Goal: Task Accomplishment & Management: Manage account settings

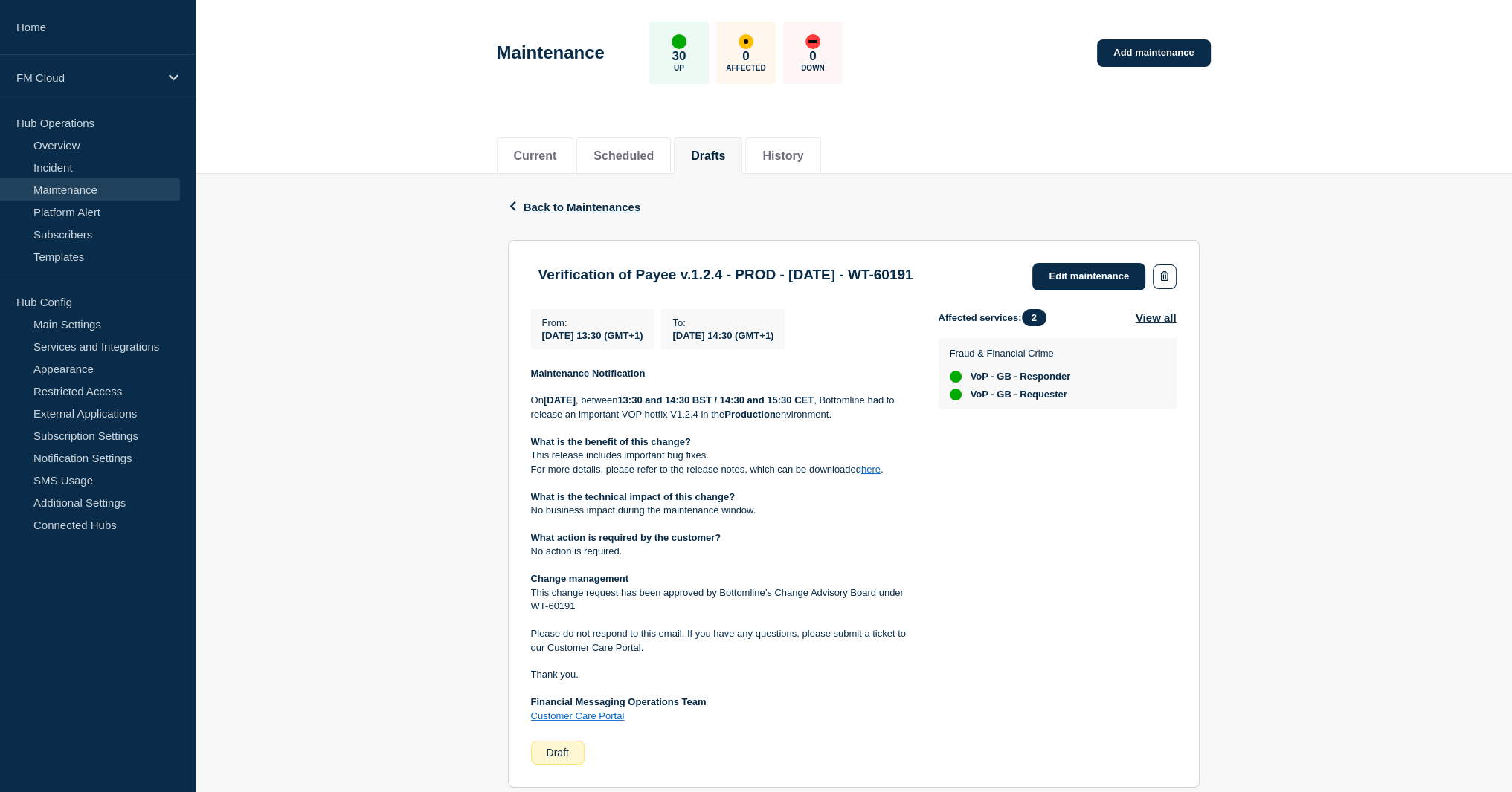
scroll to position [149, 0]
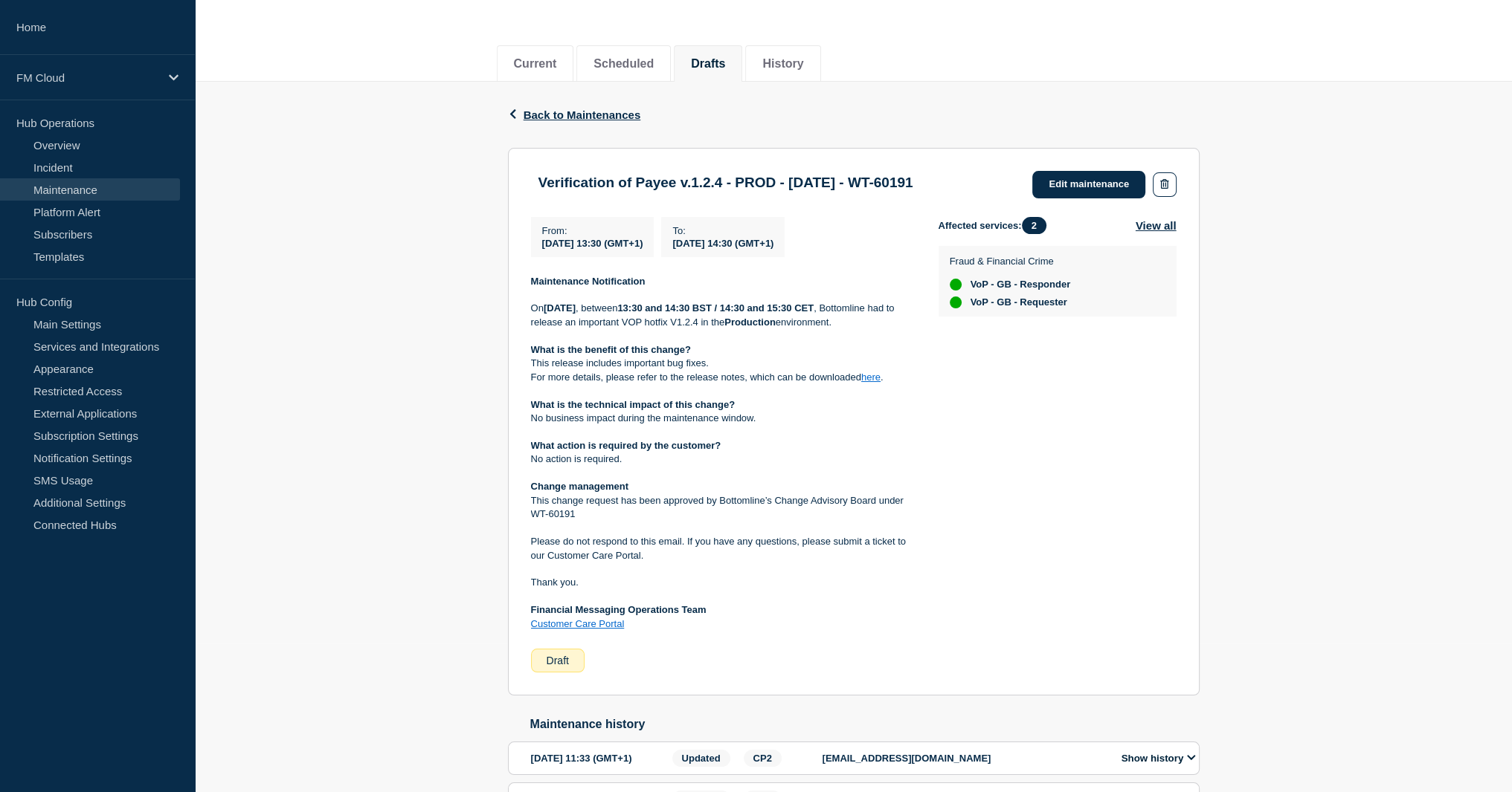
click at [877, 376] on link "here" at bounding box center [871, 377] width 19 height 11
click at [592, 365] on p "This release includes important bug fixes." at bounding box center [723, 363] width 384 height 14
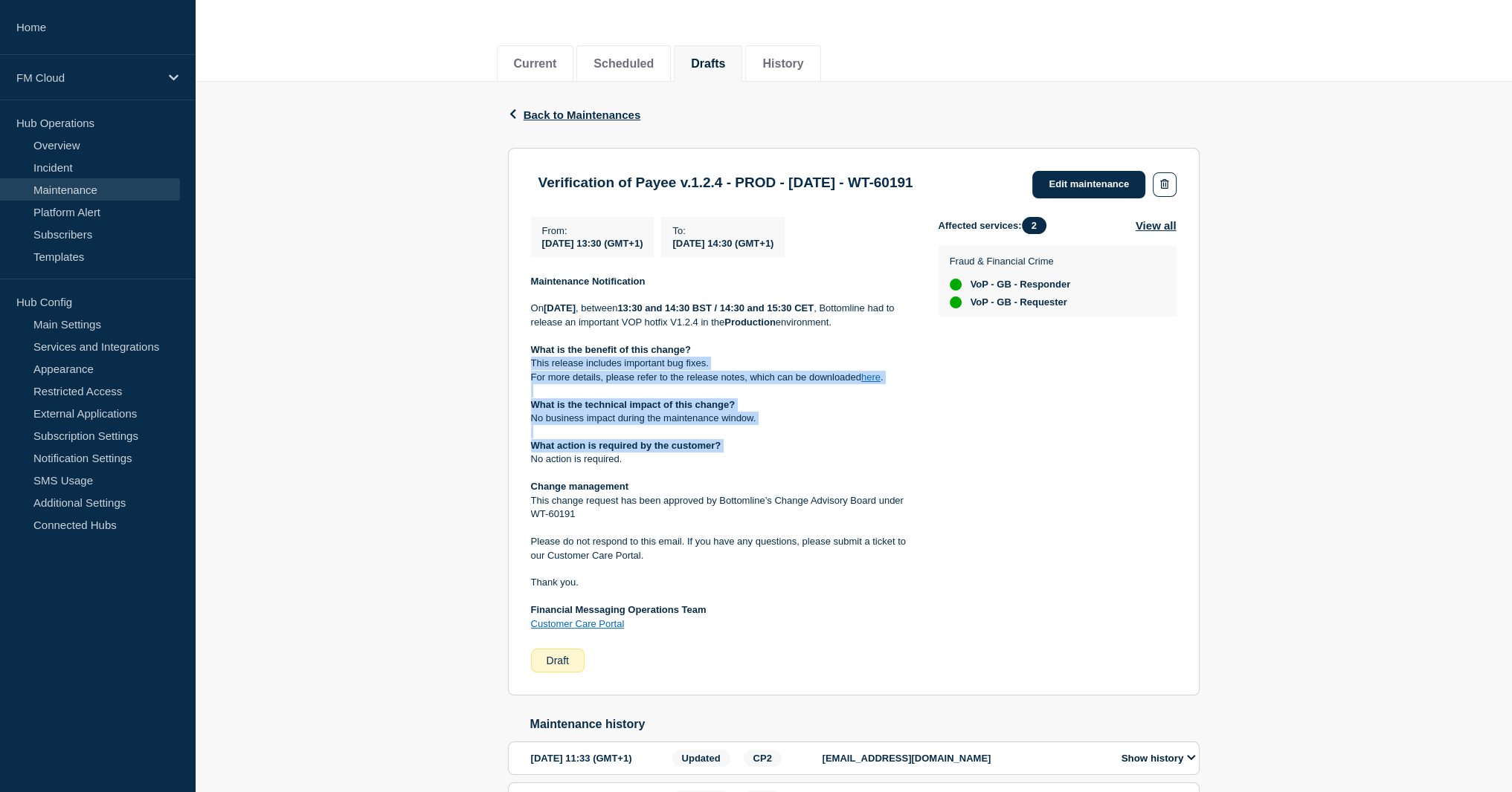
drag, startPoint x: 592, startPoint y: 365, endPoint x: 638, endPoint y: 444, distance: 91.4
click at [638, 444] on div "Maintenance Notification On Wednesday 8th Oct 2025 , between 13:30 and 14:30 BS…" at bounding box center [723, 453] width 384 height 357
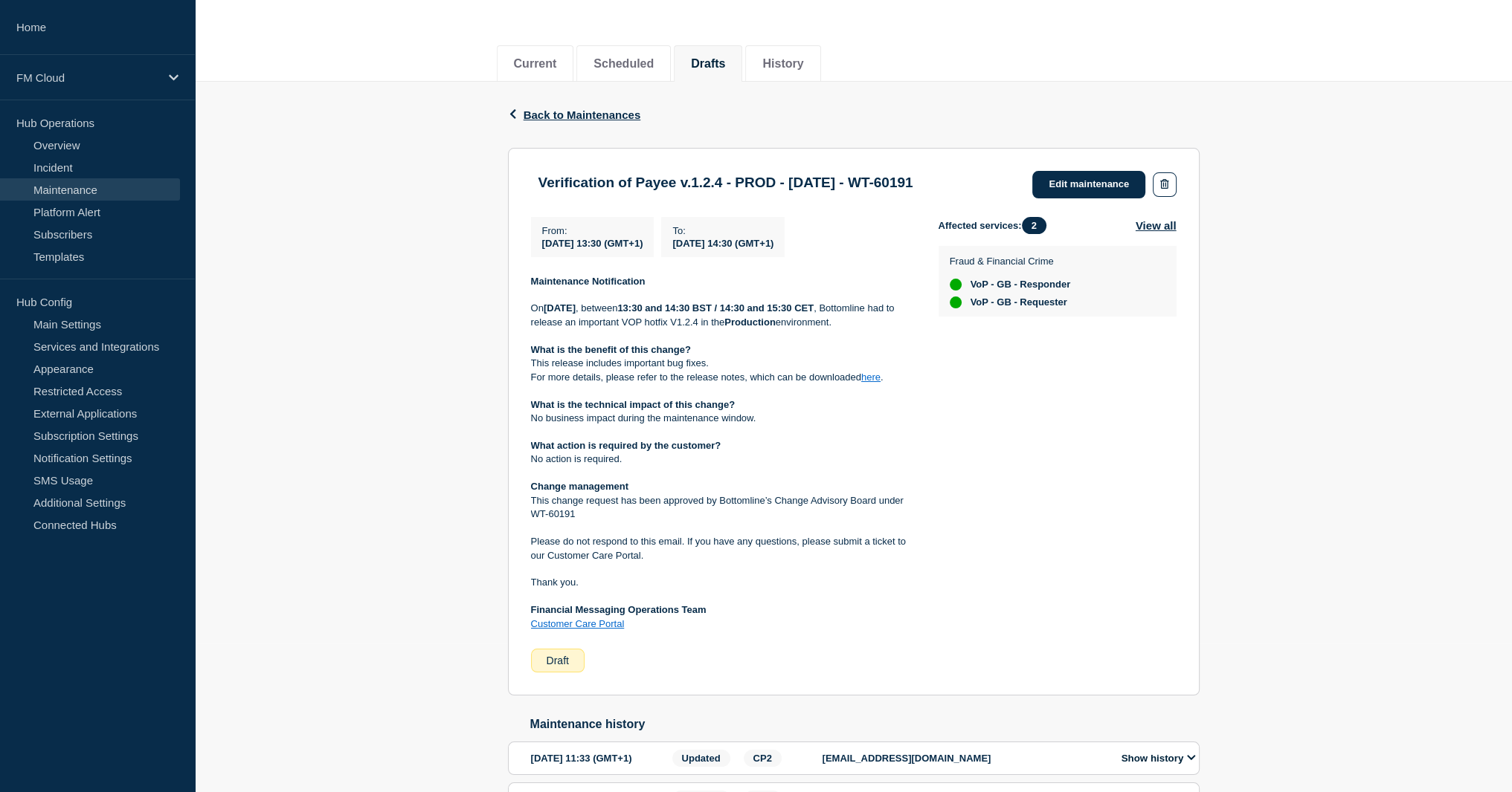
click at [645, 461] on p "No action is required." at bounding box center [723, 460] width 384 height 14
click at [645, 460] on p "No action is required." at bounding box center [723, 460] width 384 height 14
click at [645, 460] on p "No action is required." at bounding box center [723, 460] width 384 height 14
click at [669, 520] on p "This change request has been approved by Bottomline’s Change Advisory Board und…" at bounding box center [723, 508] width 384 height 27
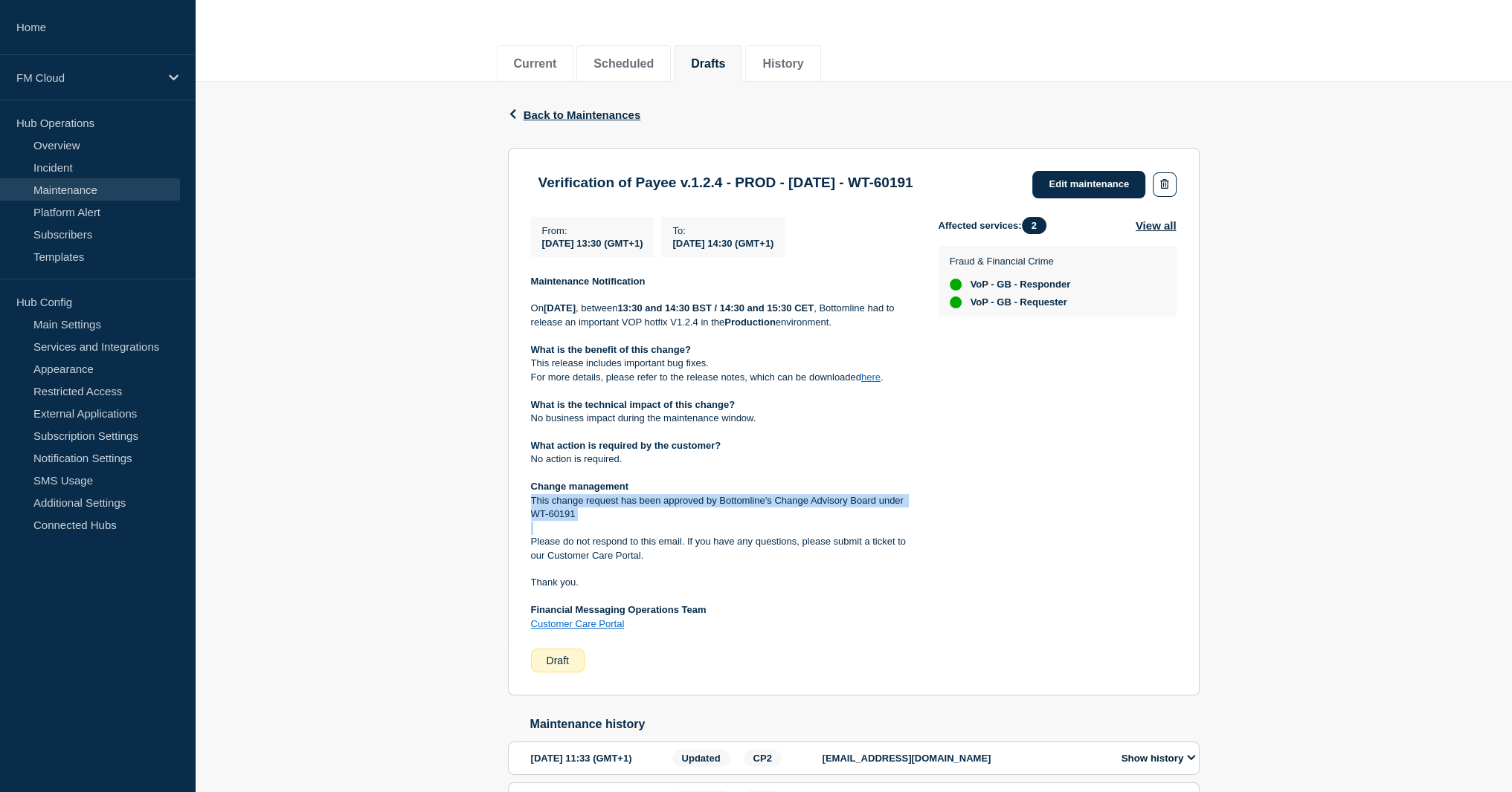
click at [669, 520] on p "This change request has been approved by Bottomline’s Change Advisory Board und…" at bounding box center [723, 508] width 384 height 27
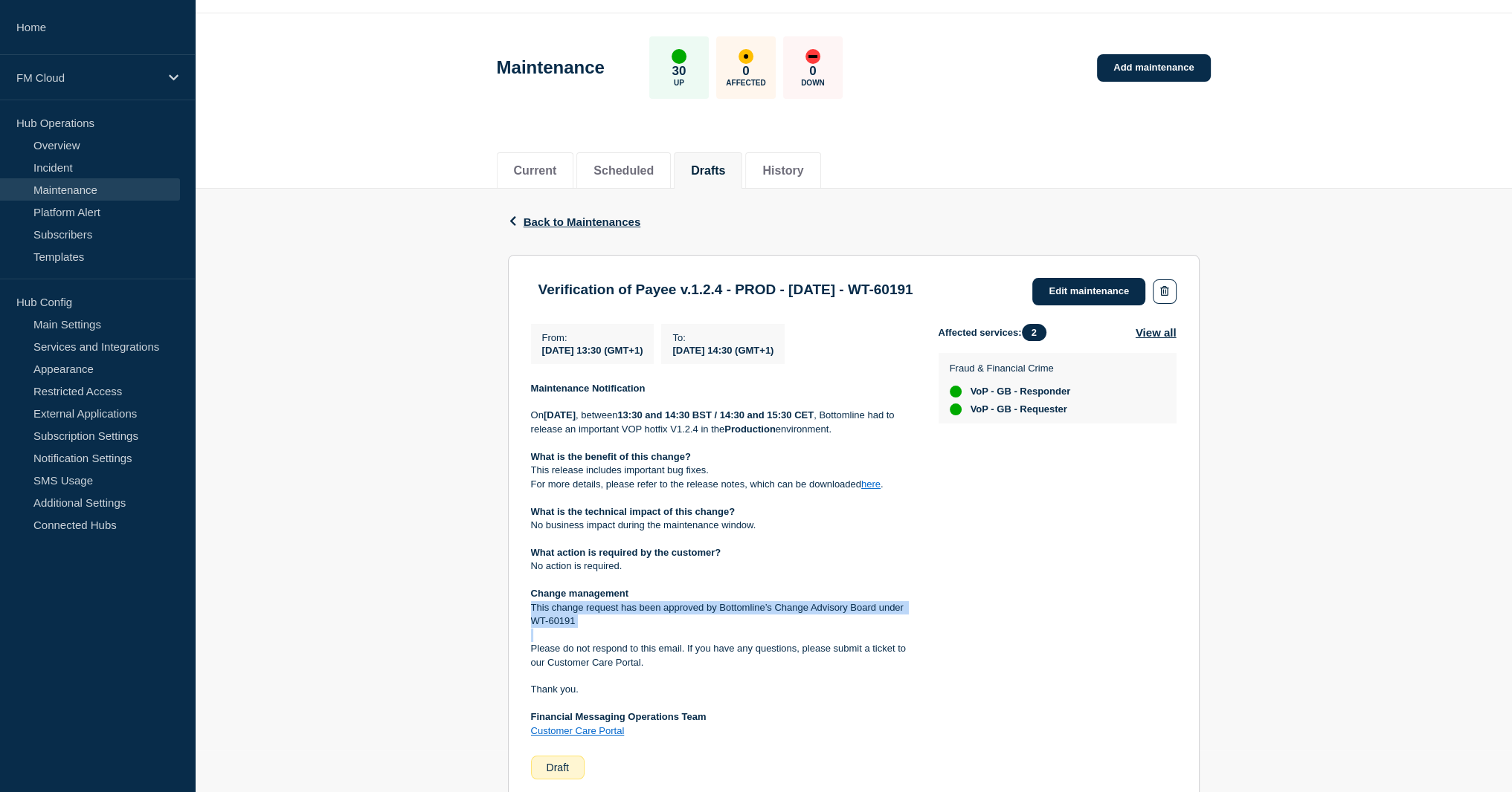
scroll to position [0, 0]
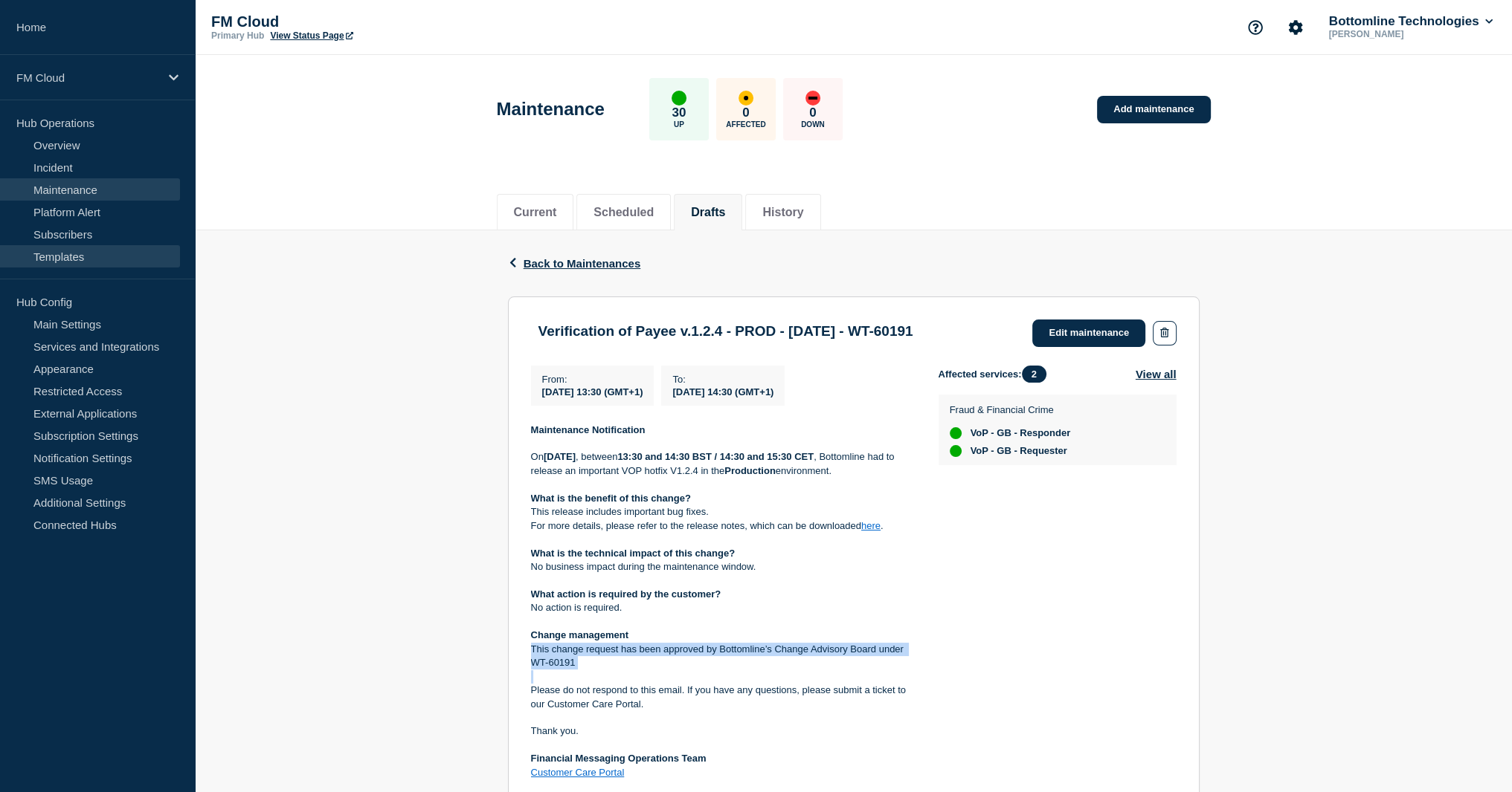
click at [79, 258] on link "Templates" at bounding box center [90, 256] width 180 height 22
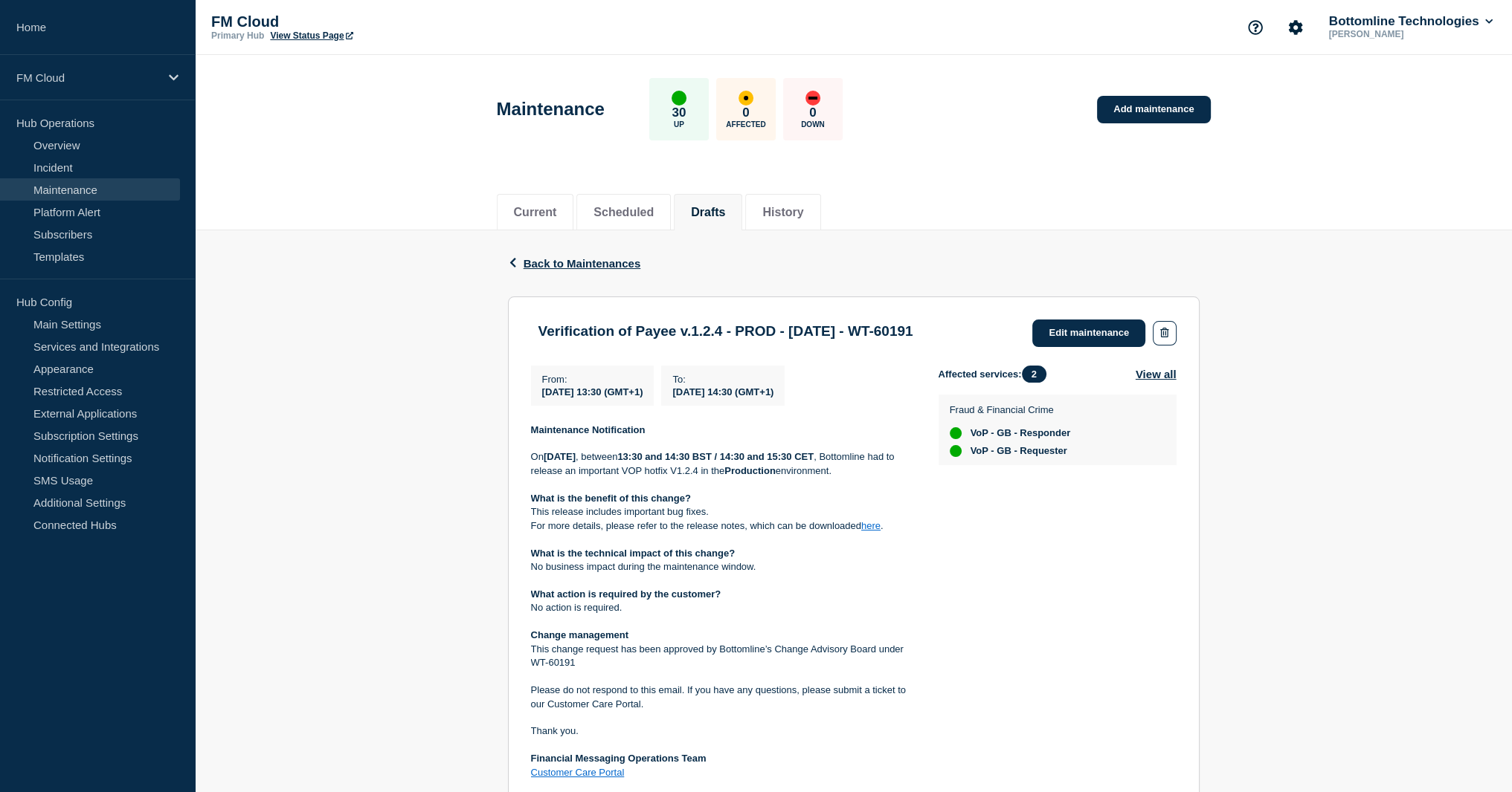
click at [729, 469] on p "On Wednesday 8th Oct 2025 , between 13:30 and 14:30 BST / 14:30 and 15:30 CET ,…" at bounding box center [723, 464] width 384 height 27
click at [730, 469] on p "On Wednesday 8th Oct 2025 , between 13:30 and 14:30 BST / 14:30 and 15:30 CET ,…" at bounding box center [723, 464] width 384 height 27
click at [728, 476] on p "On Wednesday 8th Oct 2025 , between 13:30 and 14:30 BST / 14:30 and 15:30 CET ,…" at bounding box center [723, 464] width 384 height 27
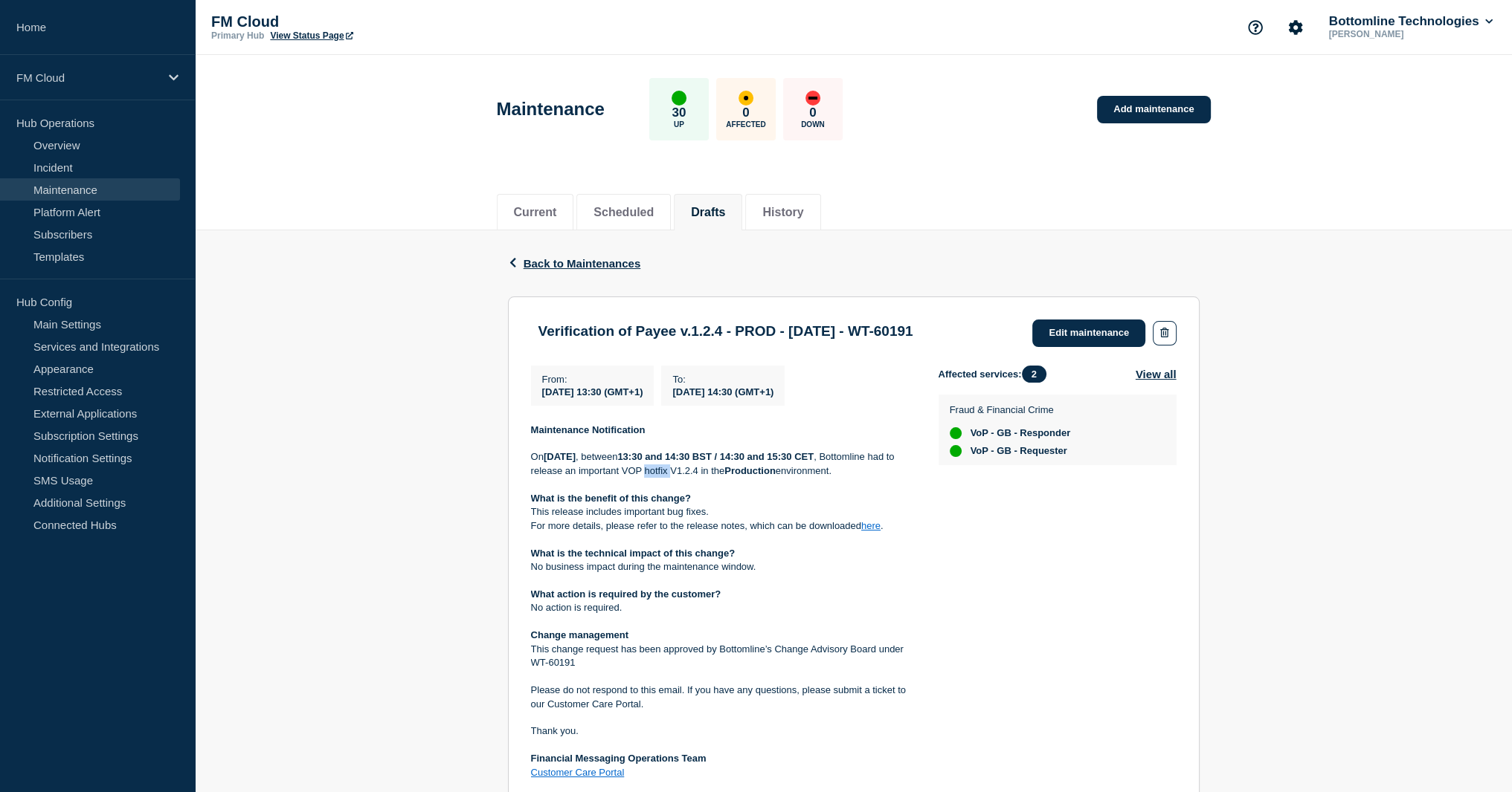
click at [728, 476] on p "On Wednesday 8th Oct 2025 , between 13:30 and 14:30 BST / 14:30 and 15:30 CET ,…" at bounding box center [723, 464] width 384 height 27
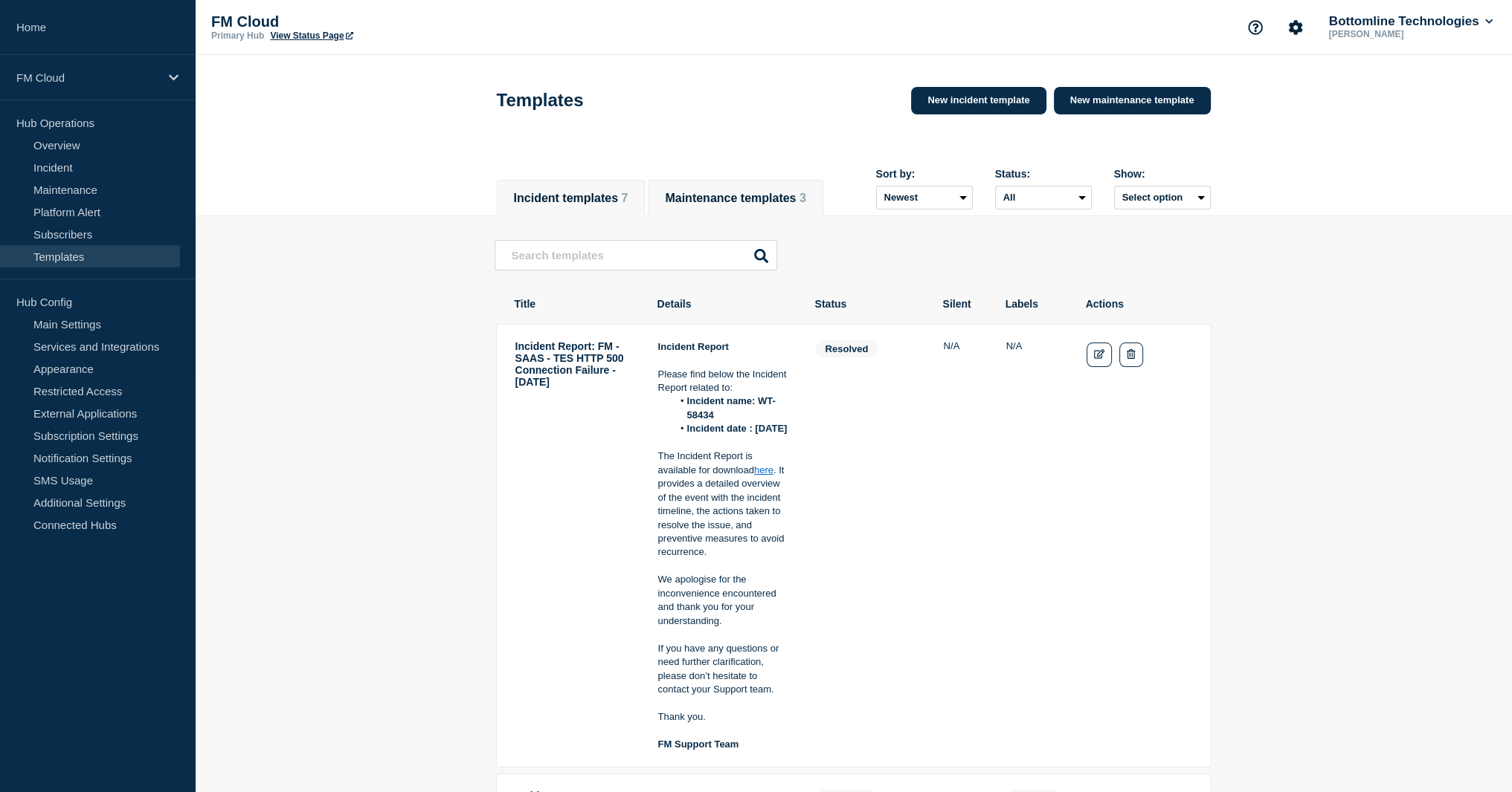
drag, startPoint x: 802, startPoint y: 194, endPoint x: 849, endPoint y: 188, distance: 47.4
click at [802, 194] on button "Maintenance templates 3" at bounding box center [735, 199] width 140 height 14
click at [789, 192] on button "Maintenance templates 3" at bounding box center [735, 199] width 140 height 14
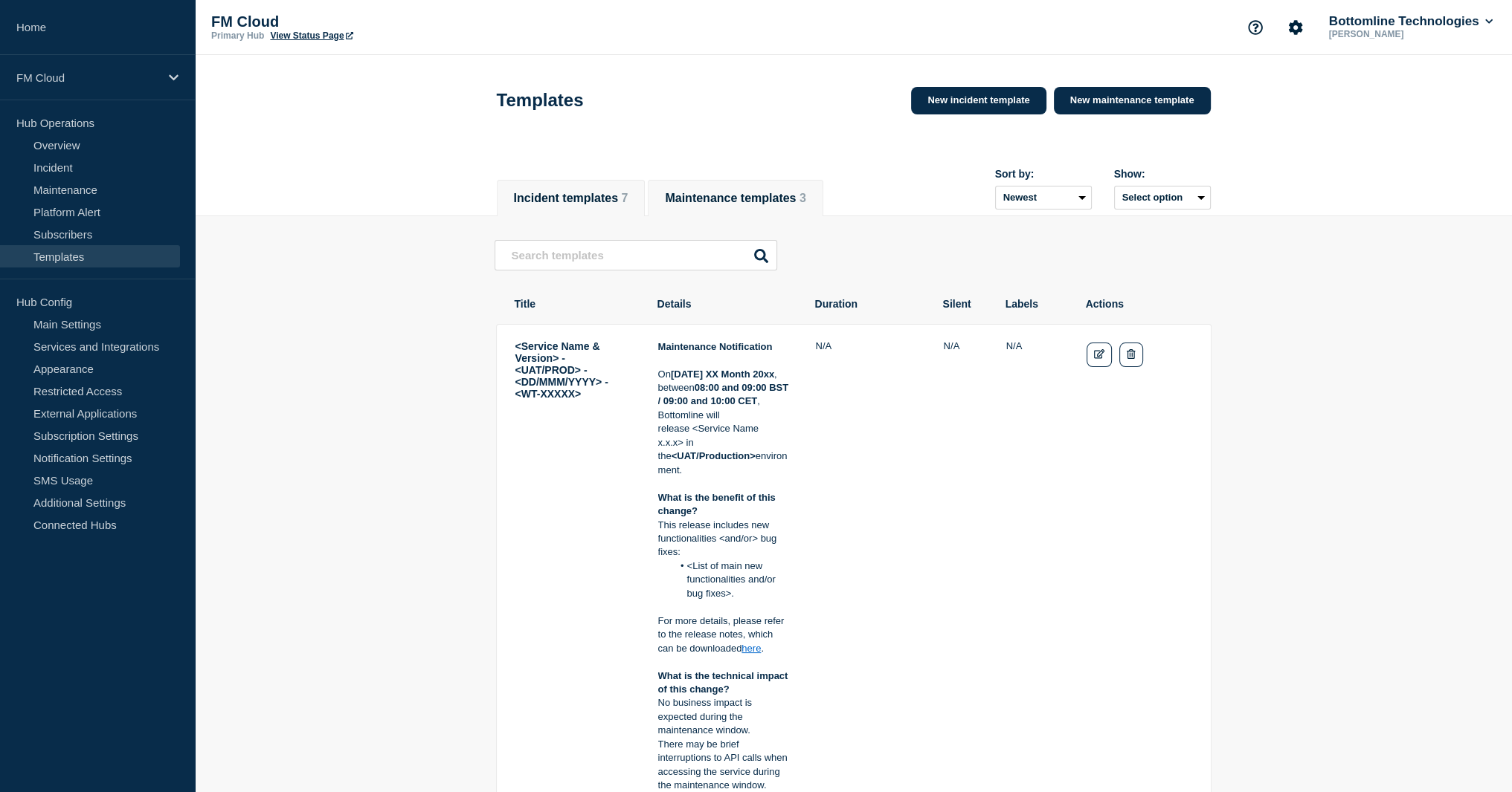
click at [628, 212] on li "Incident templates 7" at bounding box center [571, 198] width 149 height 36
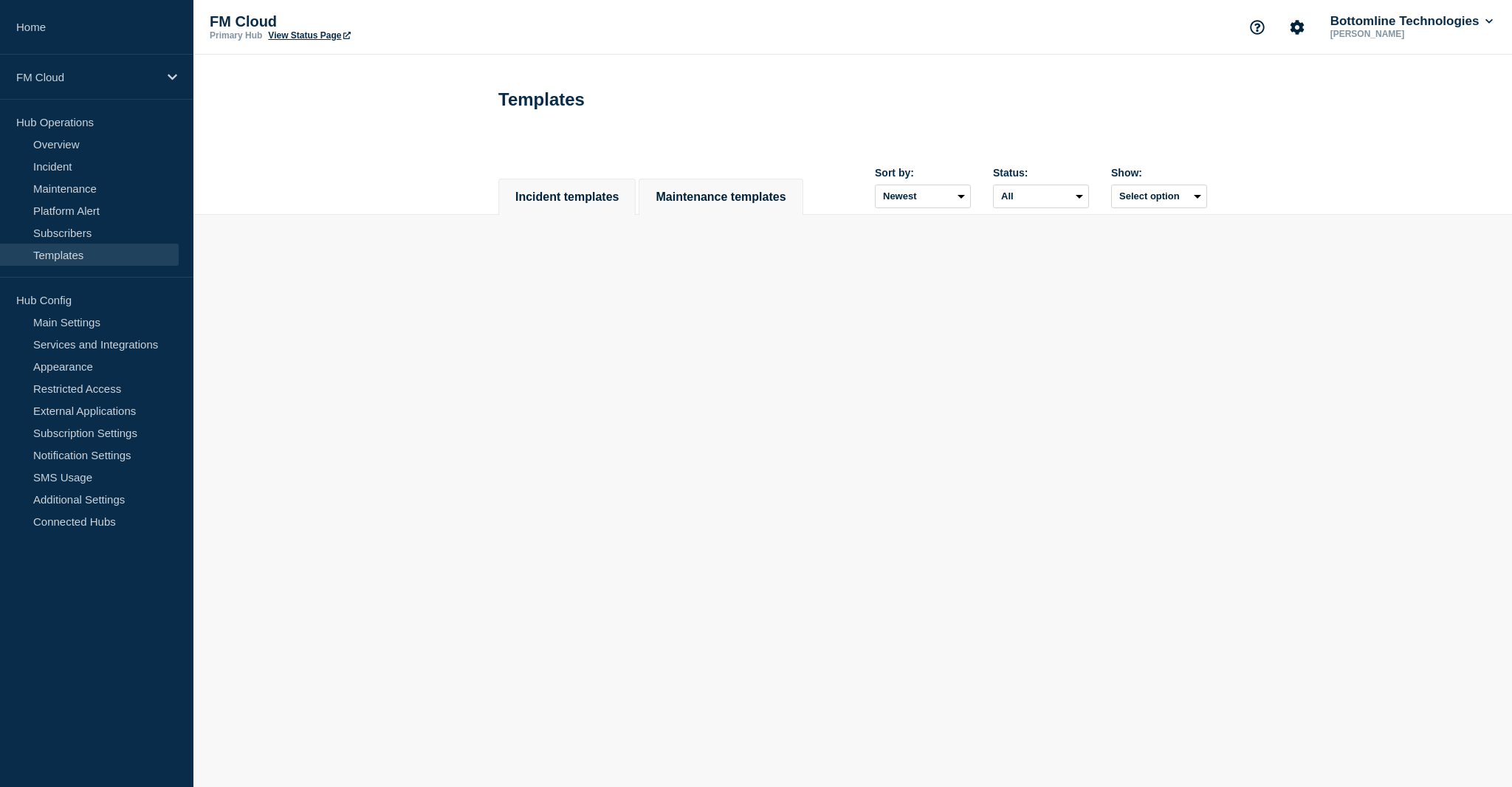
click at [775, 201] on button "Maintenance templates" at bounding box center [721, 198] width 130 height 14
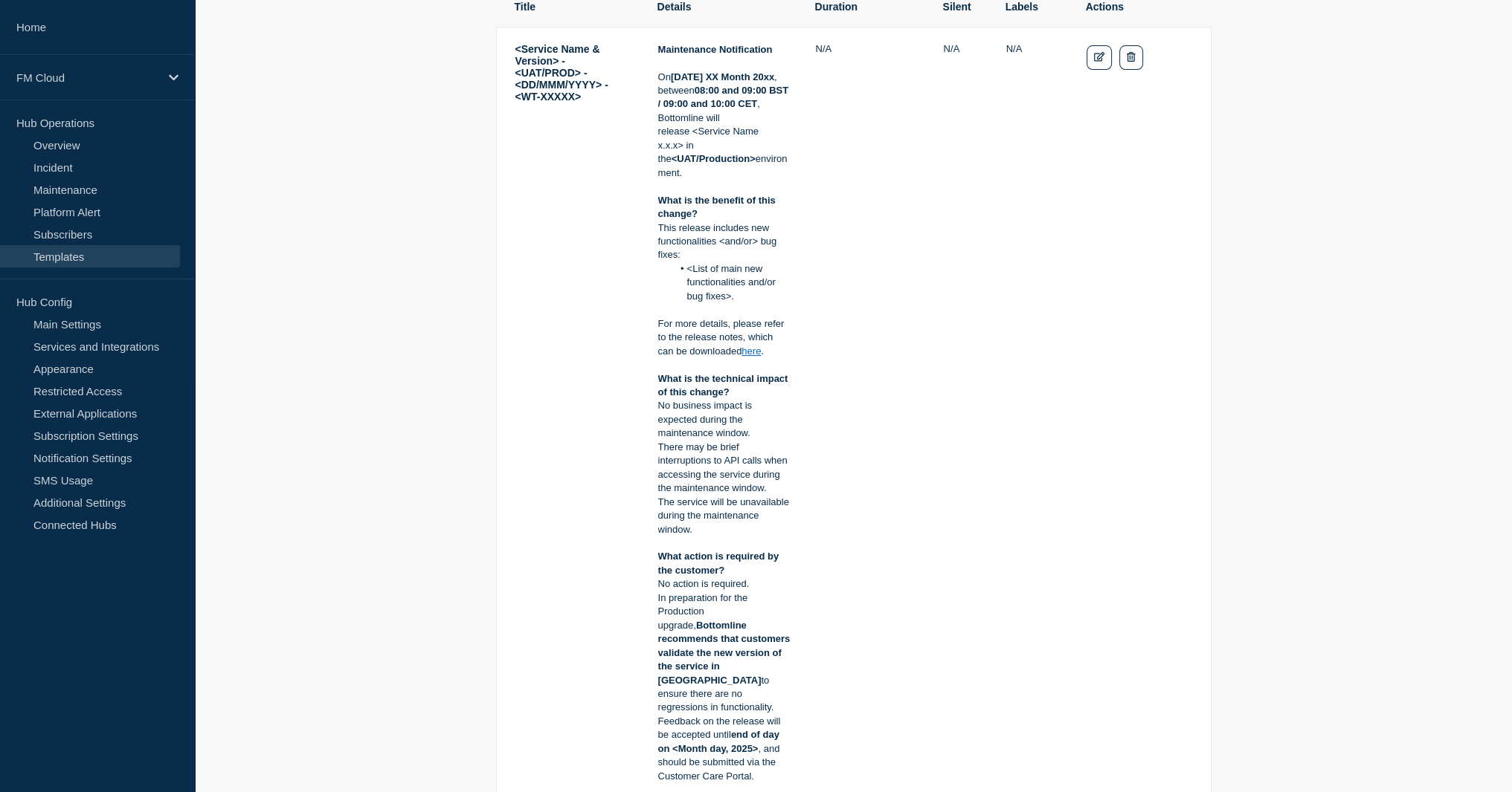
scroll to position [297, 0]
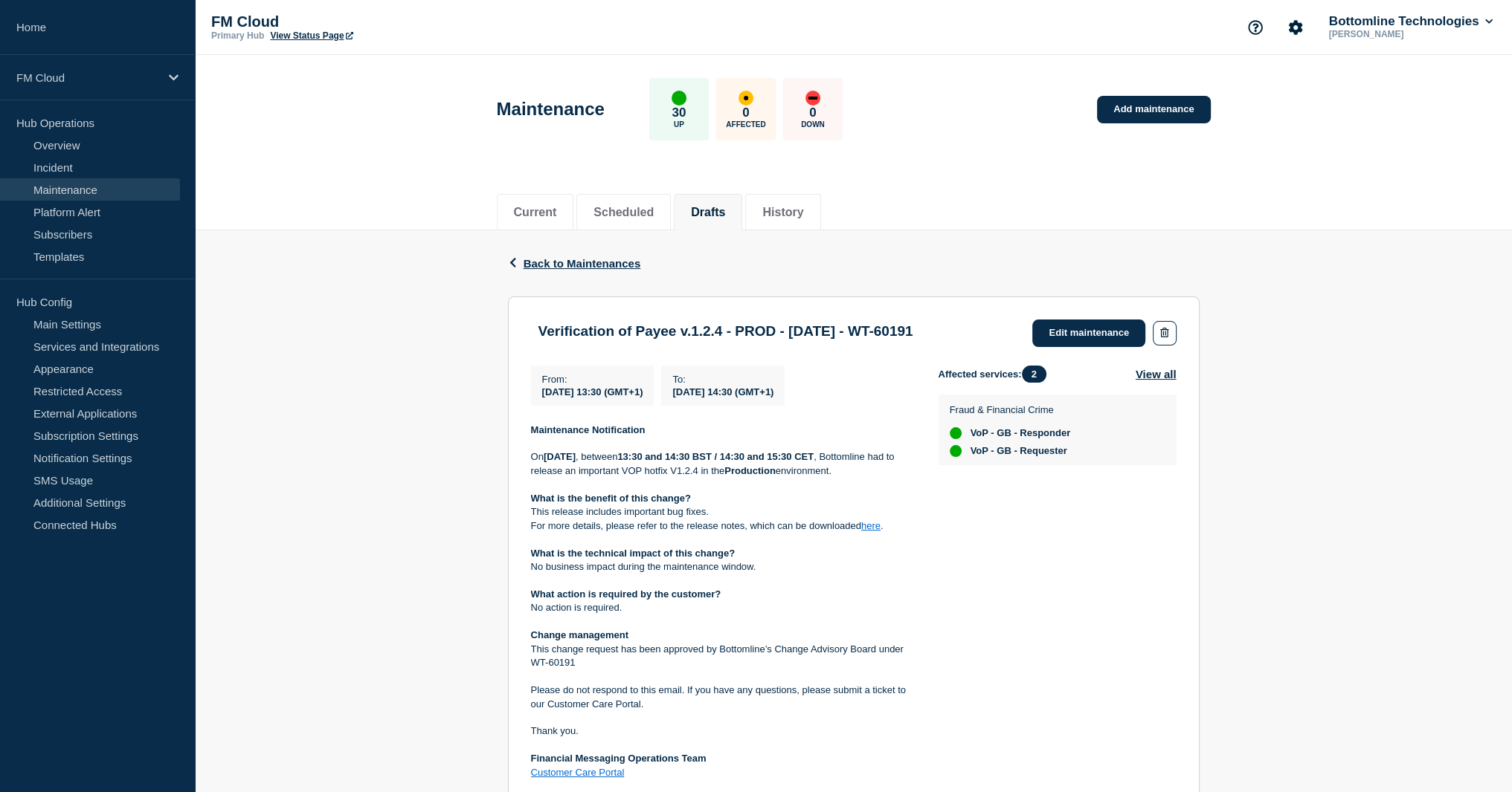
click at [580, 478] on p "On Wednesday 8th Oct 2025 , between 13:30 and 14:30 BST / 14:30 and 15:30 CET ,…" at bounding box center [723, 464] width 384 height 27
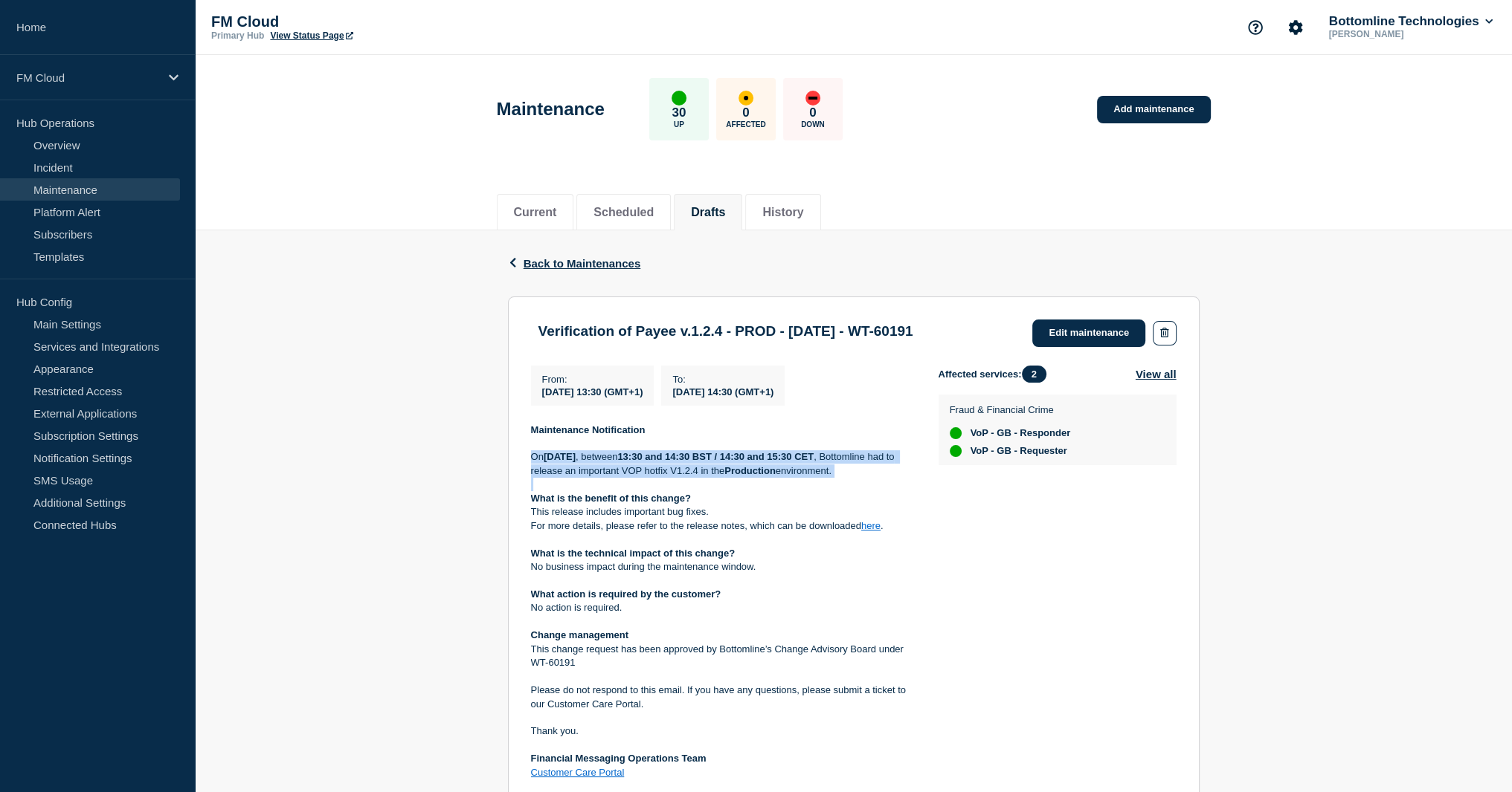
click at [580, 478] on p "On Wednesday 8th Oct 2025 , between 13:30 and 14:30 BST / 14:30 and 15:30 CET ,…" at bounding box center [723, 464] width 384 height 27
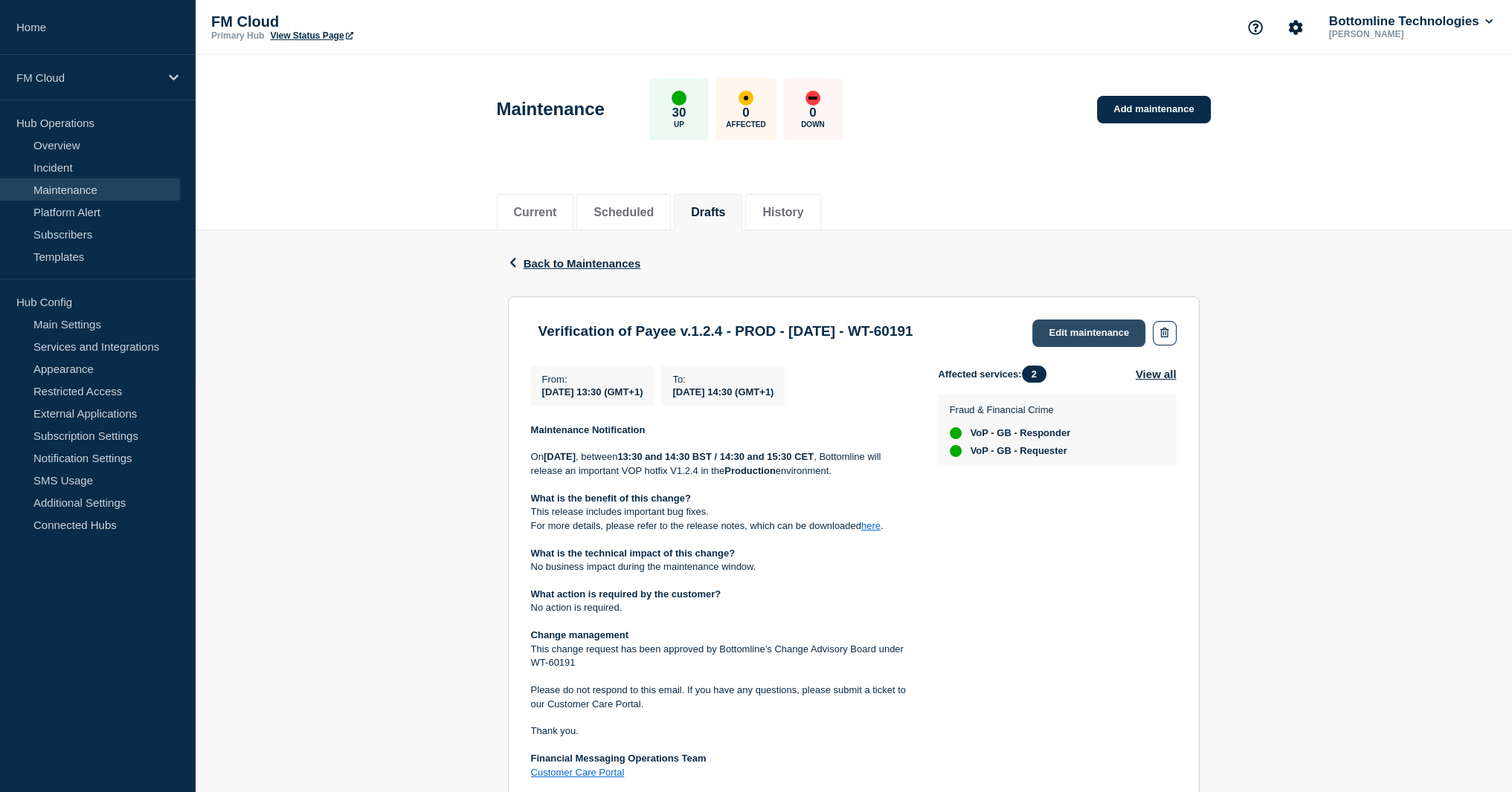
click at [1087, 331] on link "Edit maintenance" at bounding box center [1088, 333] width 113 height 27
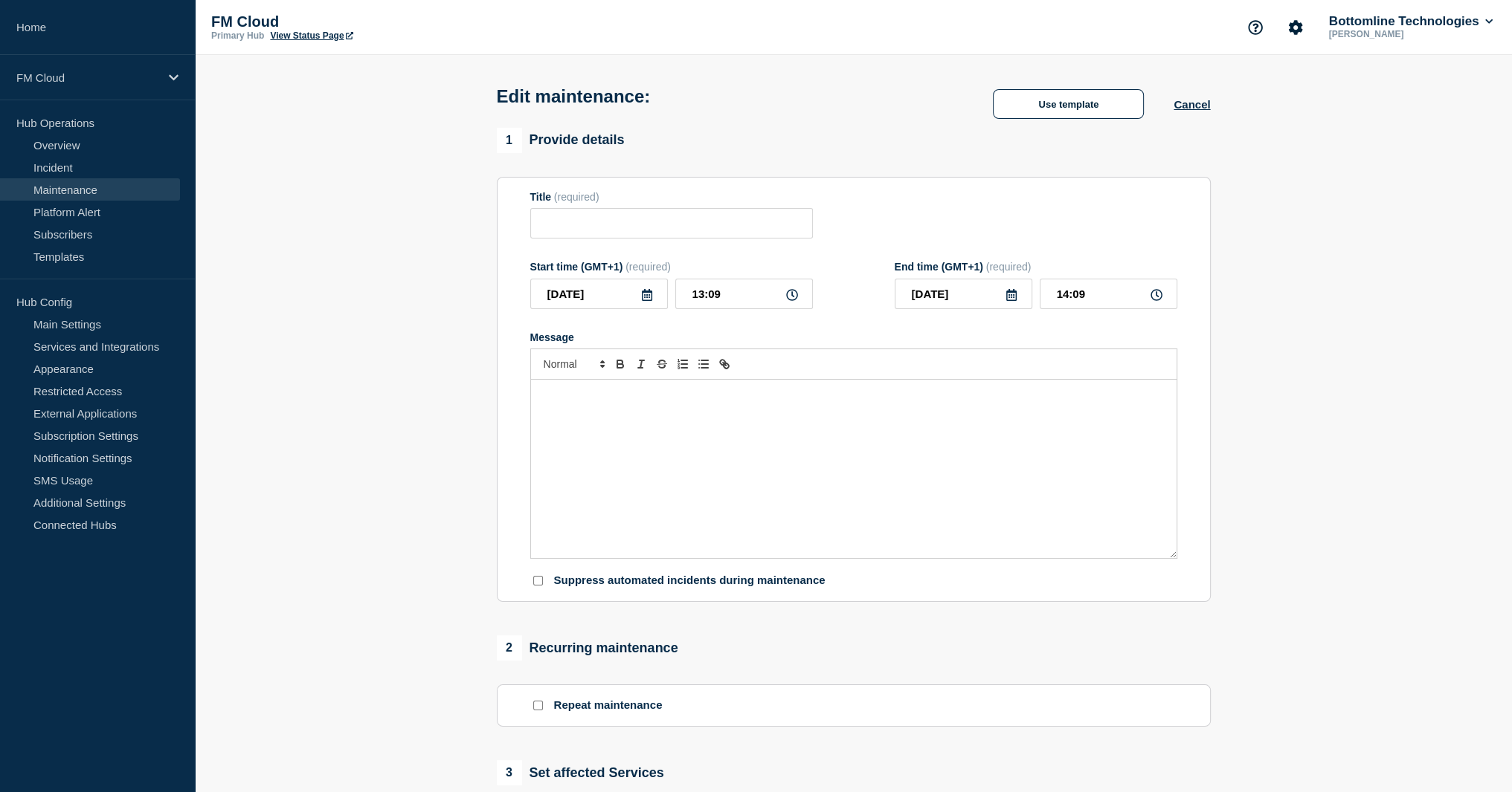
type input "Verification of Payee v.1.2.4 - PROD - [DATE] - WT-60191"
type input "13:30"
type input "14:30"
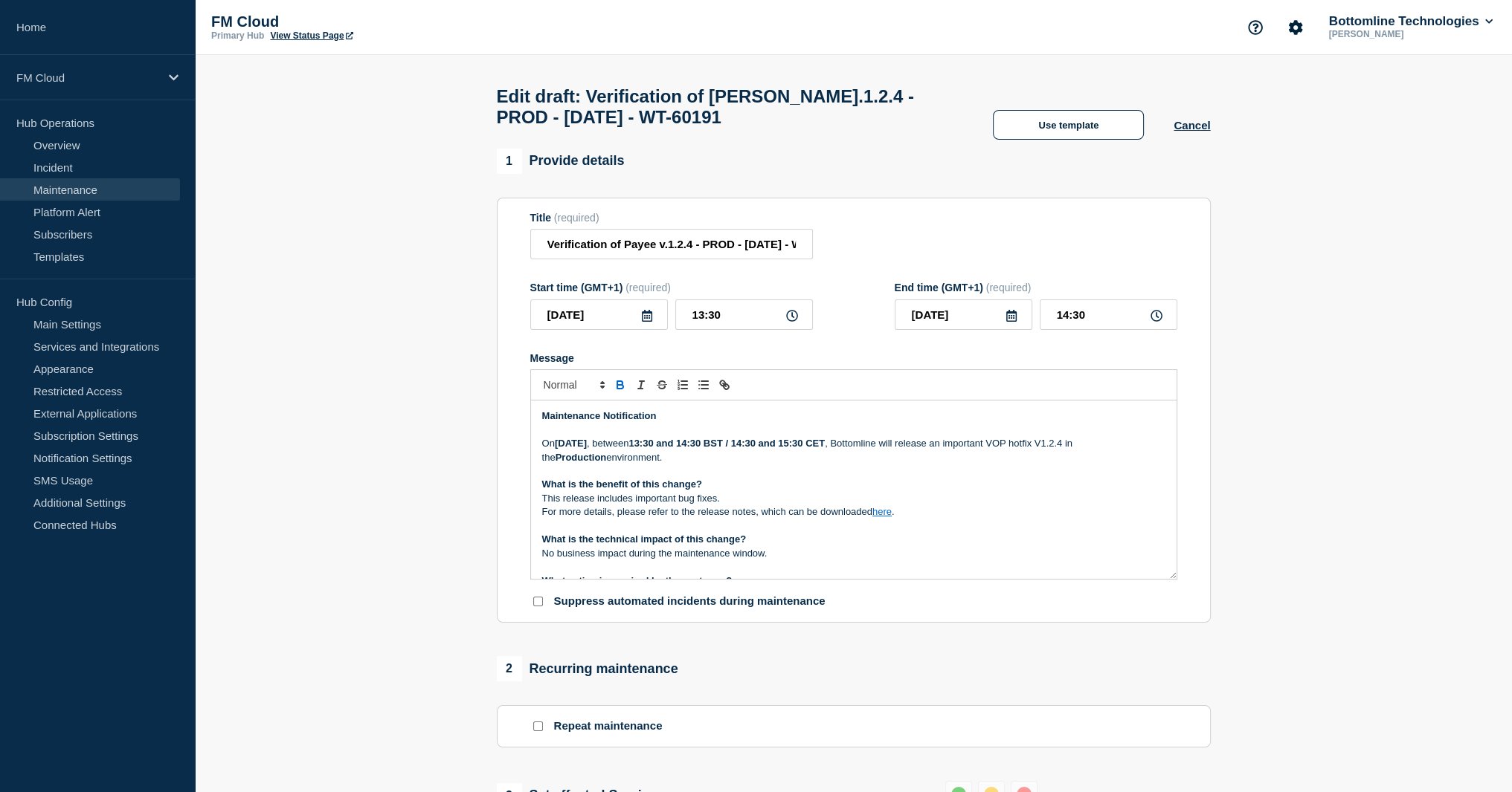
click at [639, 447] on p "[DATE][DATE] , between 13:30 and 14:30 BST / 14:30 and 15:30 CET , Bottomline w…" at bounding box center [853, 451] width 623 height 27
click at [587, 449] on strong "[DATE]" at bounding box center [571, 443] width 32 height 11
click at [1101, 453] on p "[DATE][DATE] , between 13:30 and 14:30 BST / 14:30 and 15:30 CET , Bottomline w…" at bounding box center [853, 451] width 623 height 27
click at [542, 463] on p "[DATE][DATE] , between 13:30 and 14:30 BST / 14:30 and 15:30 CET , Bottomline w…" at bounding box center [853, 451] width 623 height 27
click at [1062, 454] on p "[DATE][DATE] , between 13:30 and 14:30 BST / 14:30 and 15:30 CET , Bottomline w…" at bounding box center [853, 451] width 623 height 27
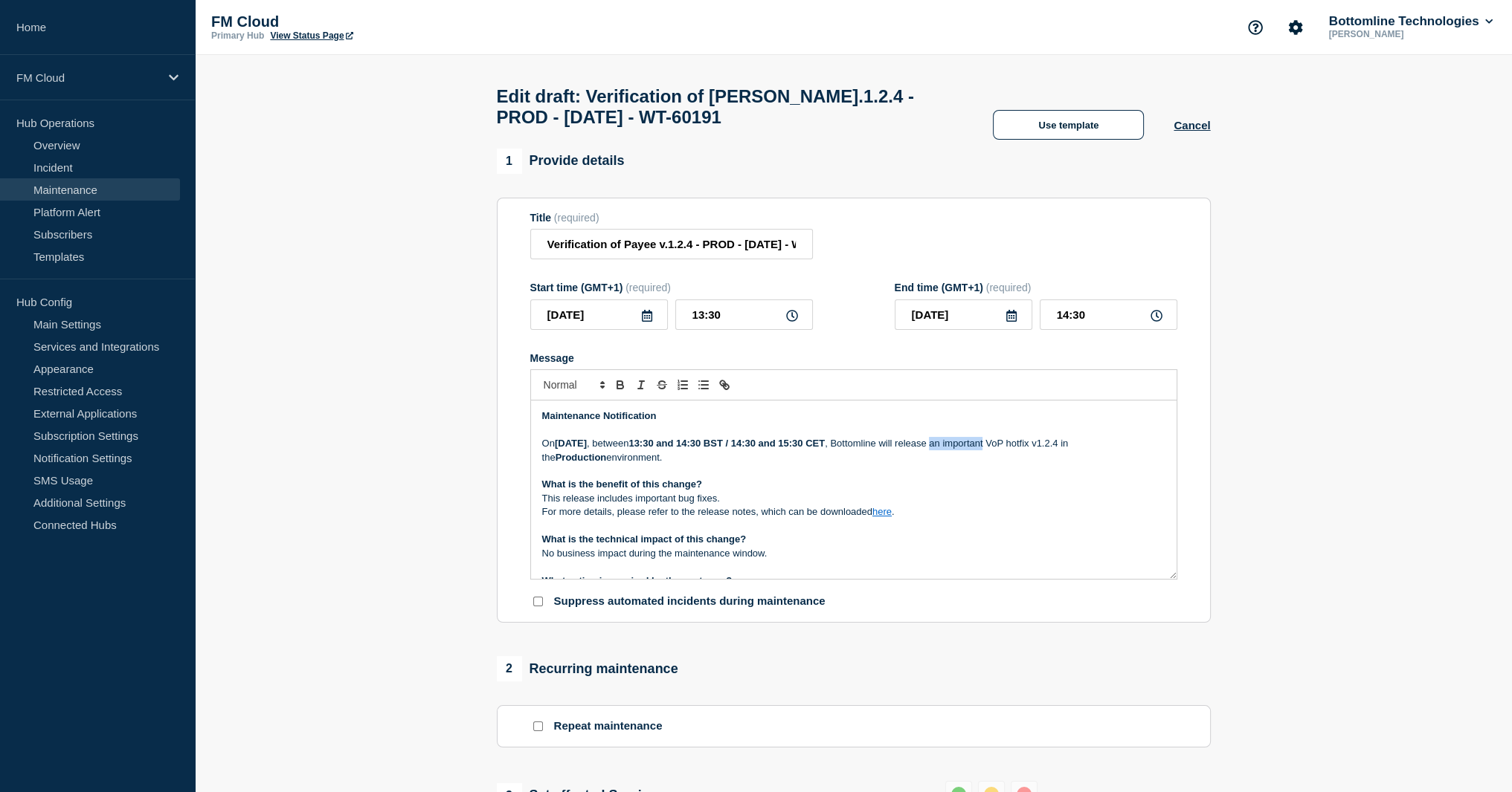
drag, startPoint x: 1062, startPoint y: 454, endPoint x: 1037, endPoint y: 453, distance: 25.0
click at [1037, 453] on p "[DATE][DATE] , between 13:30 and 14:30 BST / 14:30 and 15:30 CET , Bottomline w…" at bounding box center [853, 451] width 623 height 27
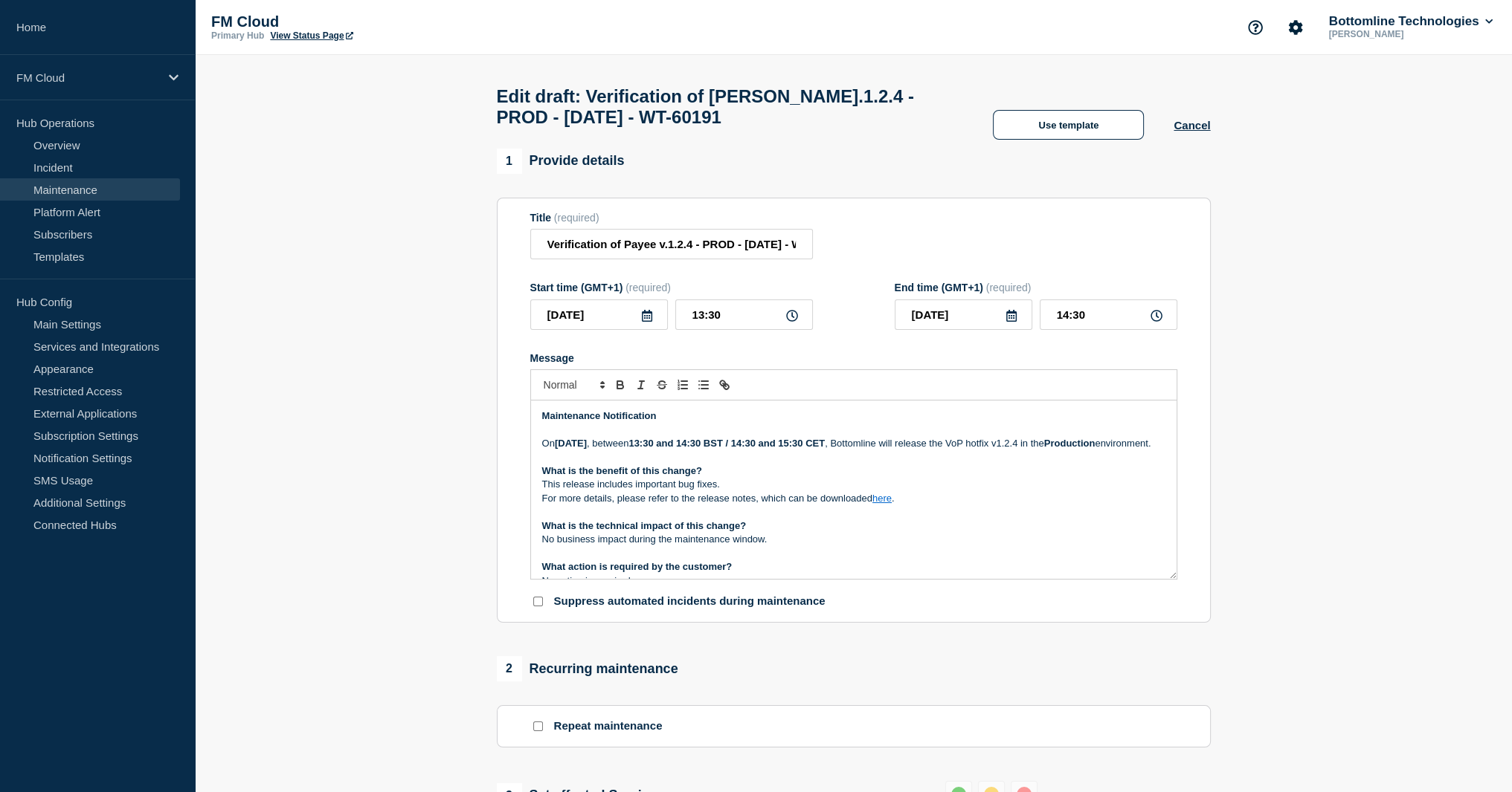
click at [629, 492] on p "This release includes important bug fixes." at bounding box center [853, 485] width 623 height 14
click at [732, 492] on p "This release includes important bug fixes." at bounding box center [853, 485] width 623 height 14
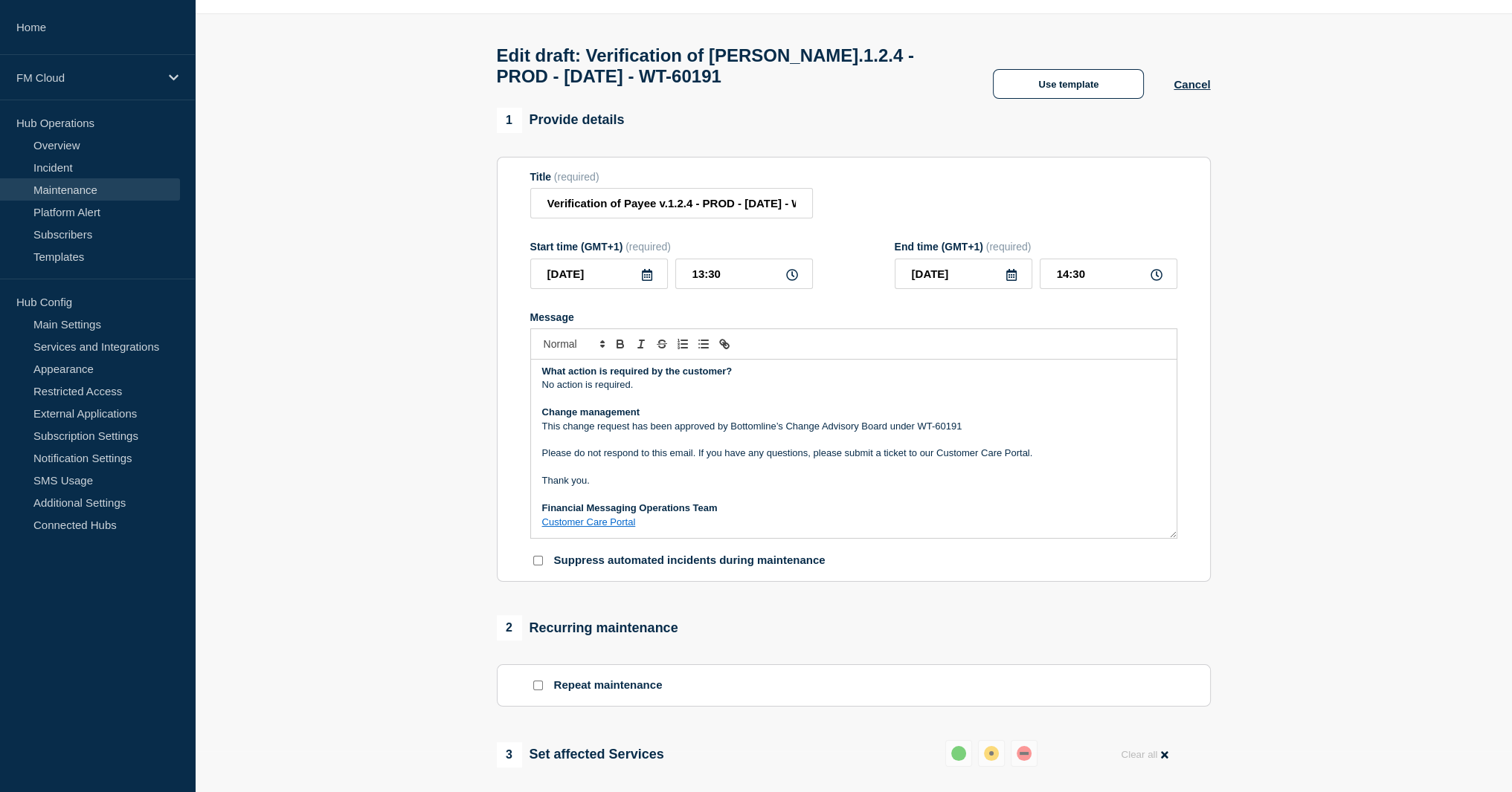
scroll to position [74, 0]
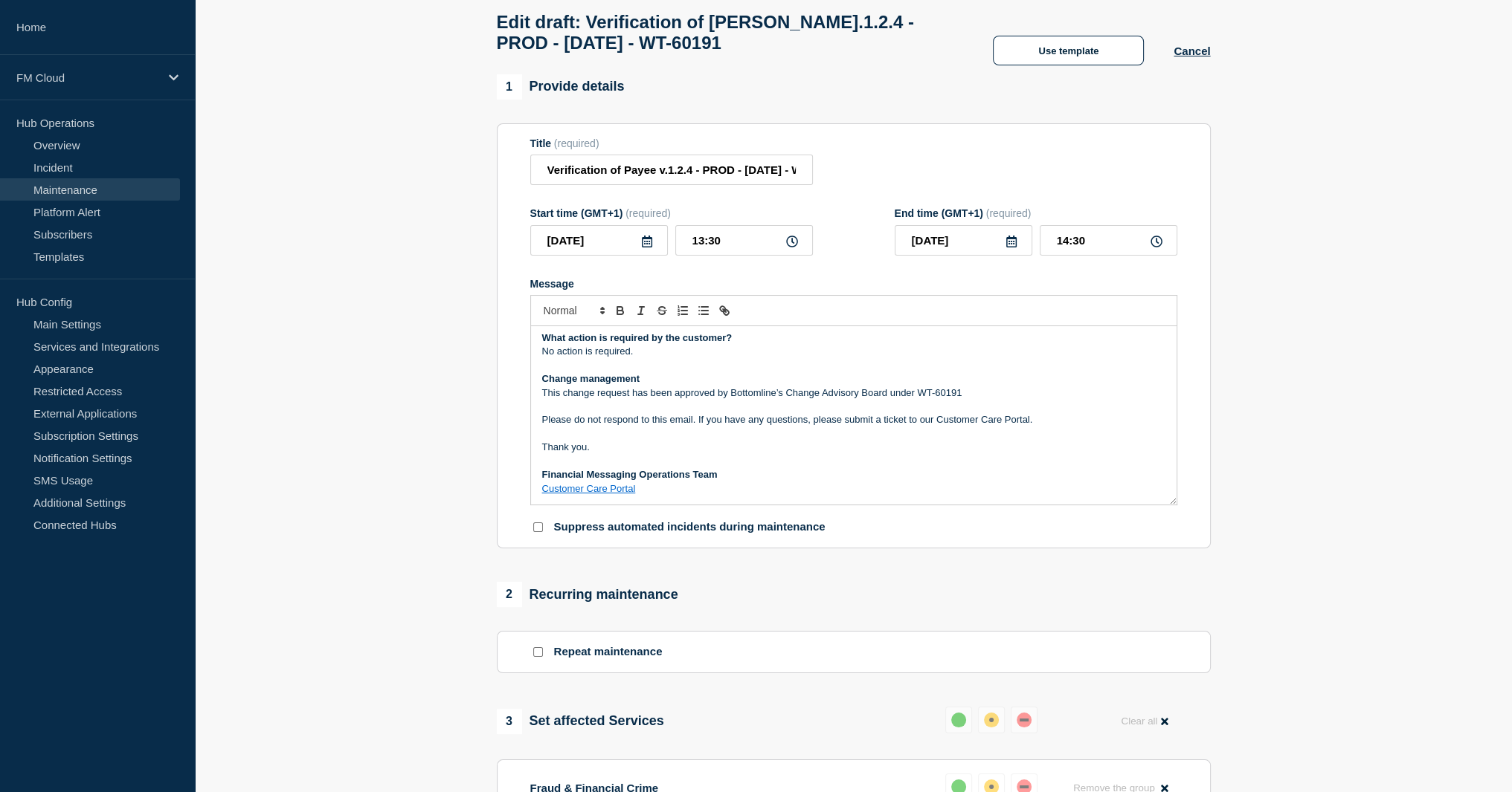
click at [625, 495] on link "Customer Care Portal" at bounding box center [588, 489] width 93 height 11
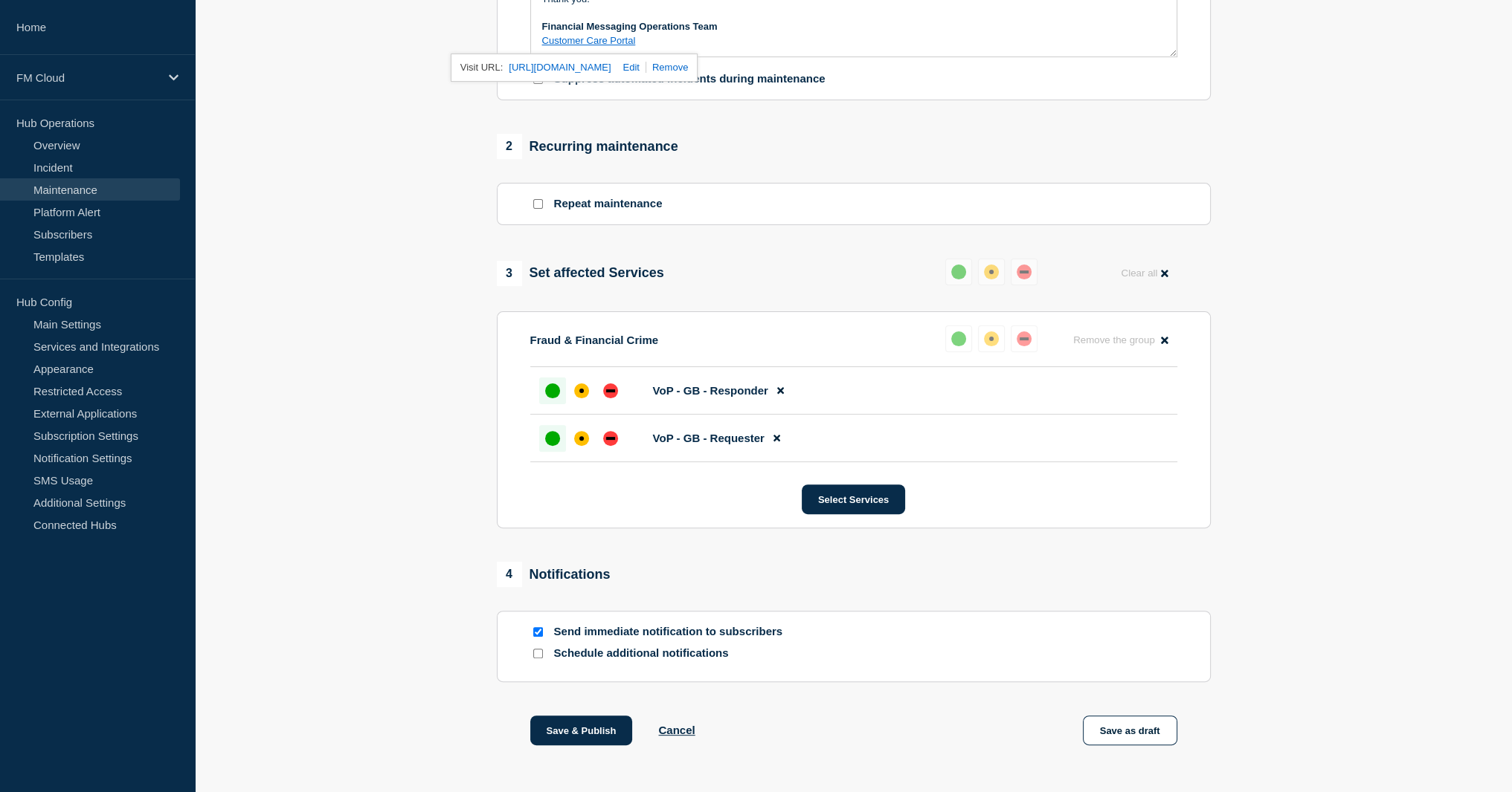
scroll to position [585, 0]
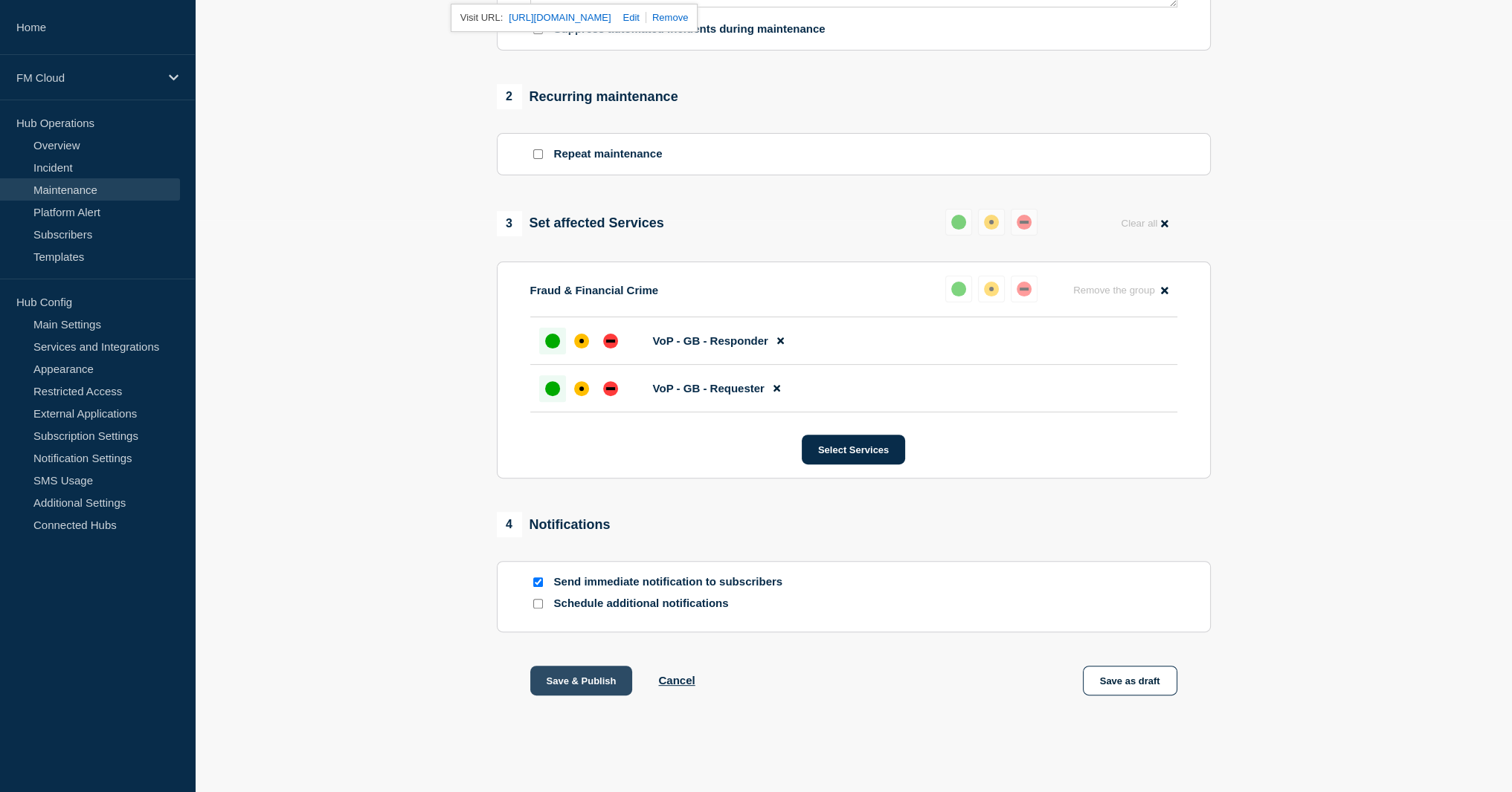
click at [580, 687] on button "Save & Publish" at bounding box center [581, 680] width 102 height 30
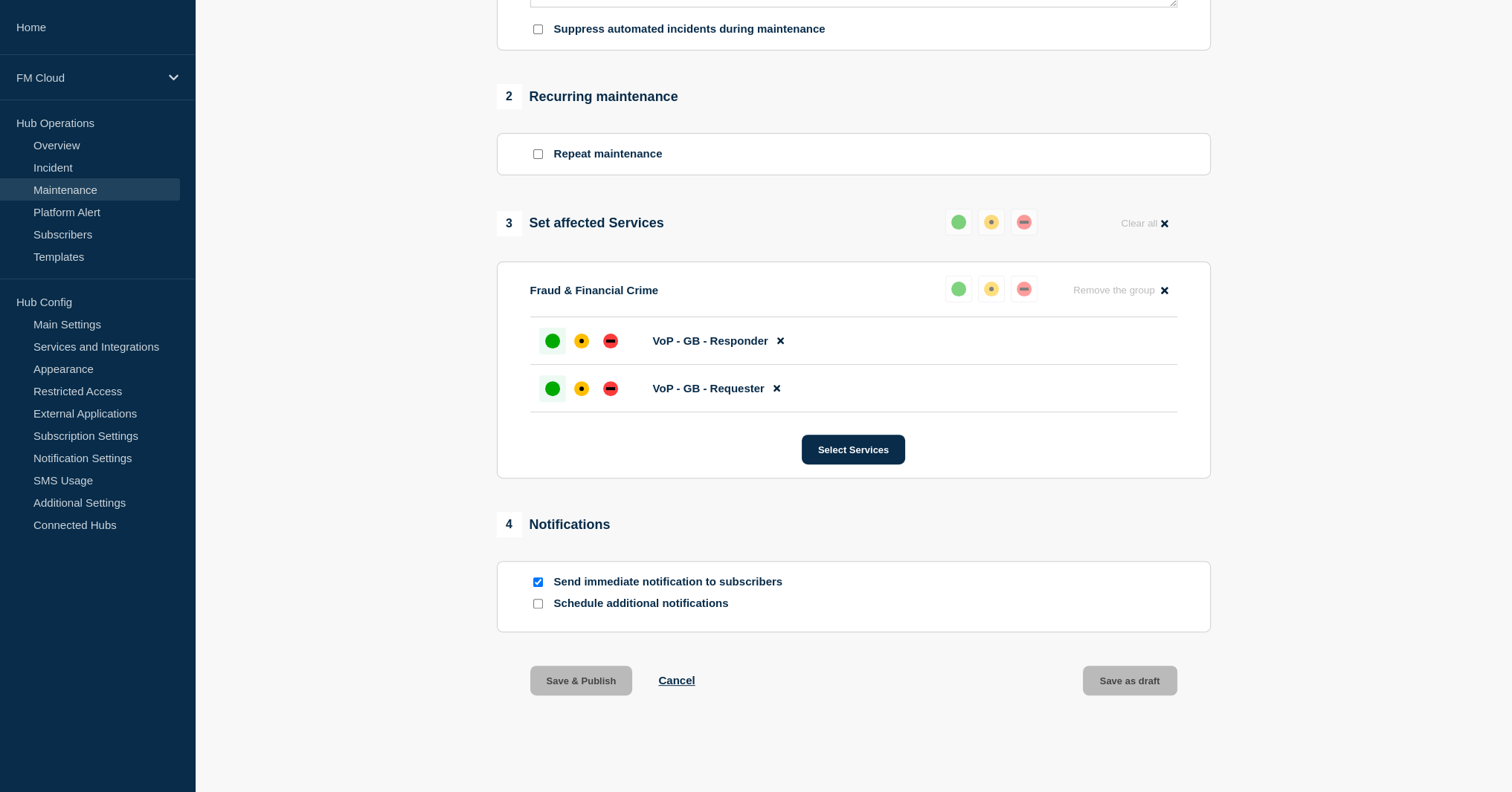
scroll to position [0, 0]
